Goal: Task Accomplishment & Management: Manage account settings

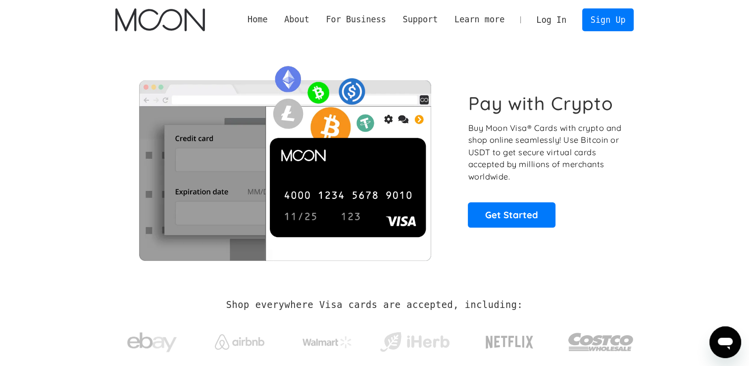
click at [556, 21] on link "Log In" at bounding box center [552, 20] width 47 height 22
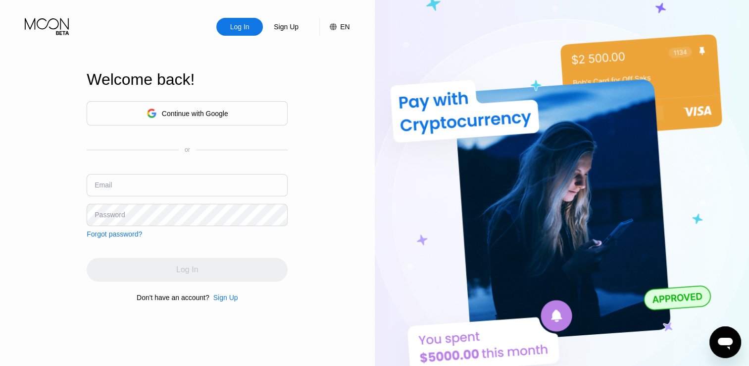
click at [184, 182] on input "text" at bounding box center [187, 185] width 201 height 22
type input "[EMAIL_ADDRESS][DOMAIN_NAME]"
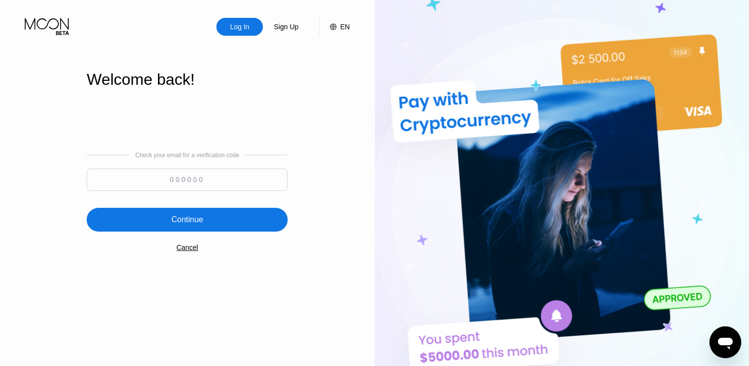
click at [147, 181] on input at bounding box center [187, 179] width 201 height 22
paste input "405672"
type input "405672"
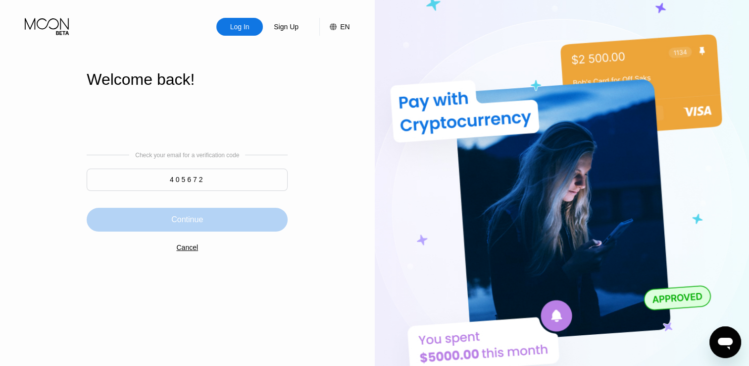
click at [168, 229] on div "Continue" at bounding box center [187, 220] width 201 height 24
